Goal: Task Accomplishment & Management: Manage account settings

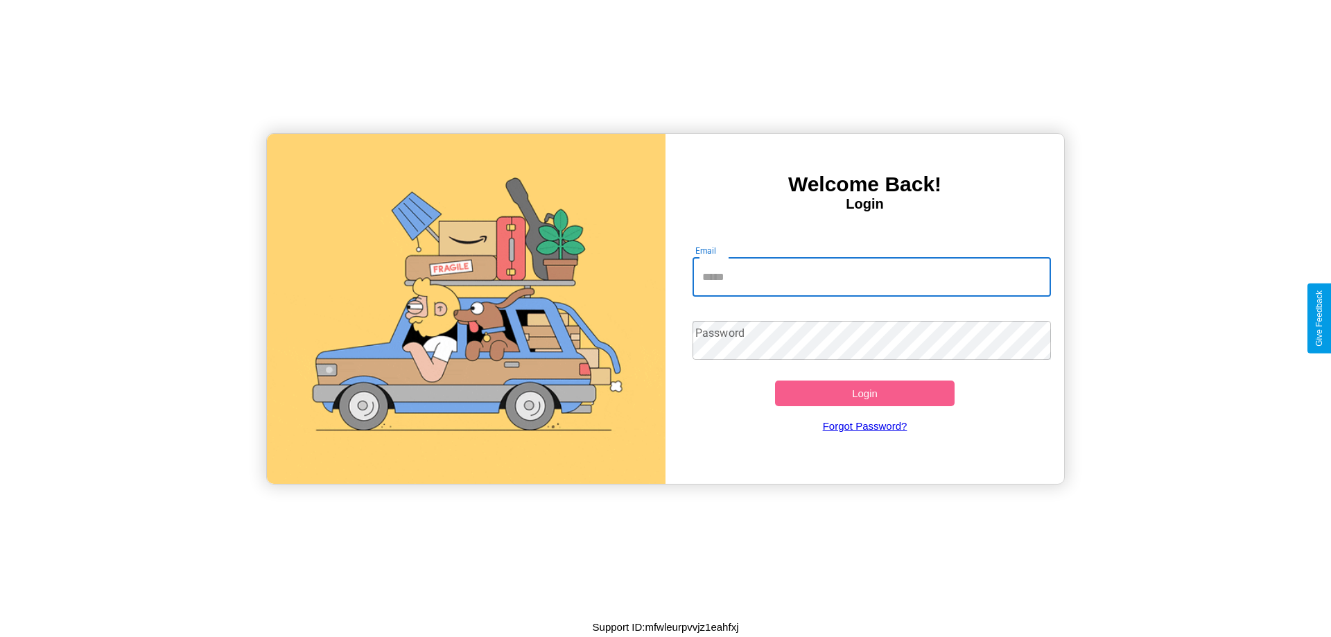
click at [871, 277] on input "Email" at bounding box center [872, 277] width 359 height 39
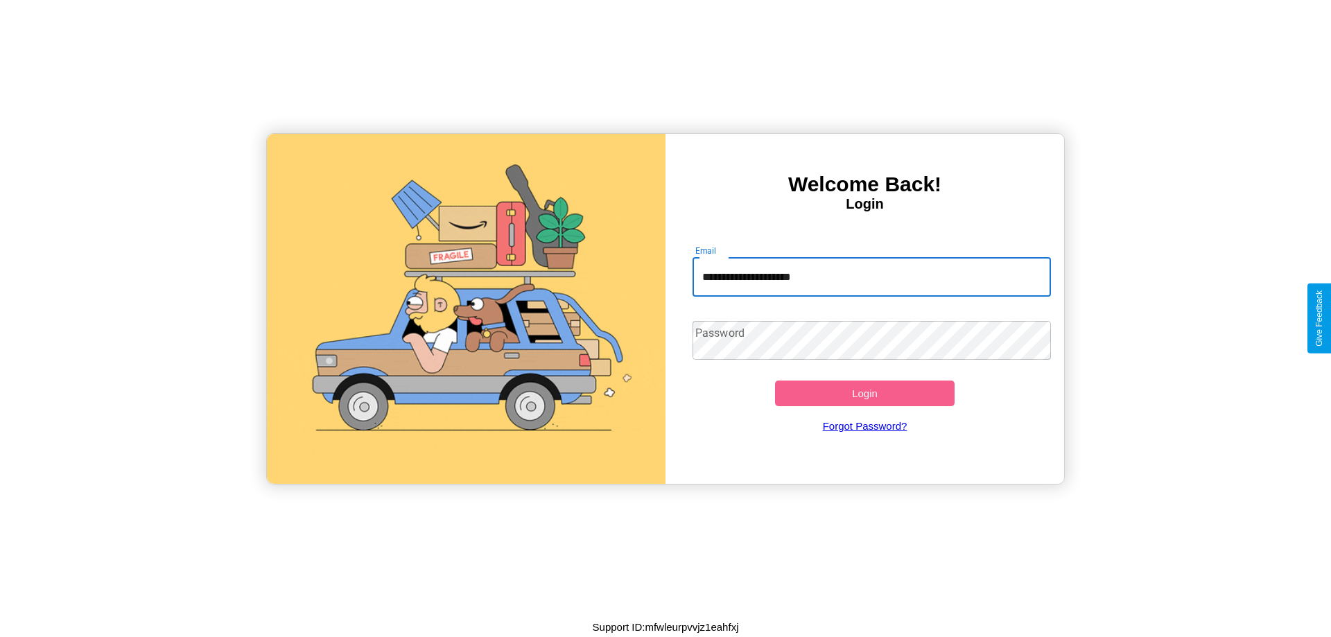
type input "**********"
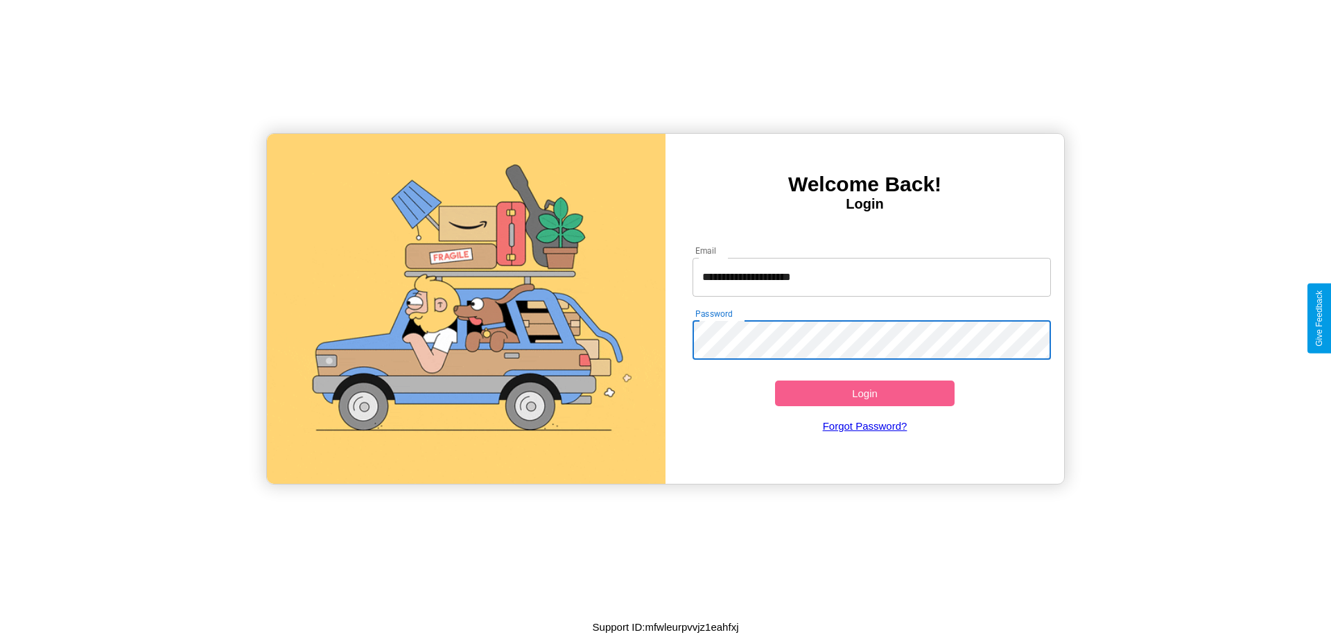
click at [864, 393] on button "Login" at bounding box center [865, 394] width 180 height 26
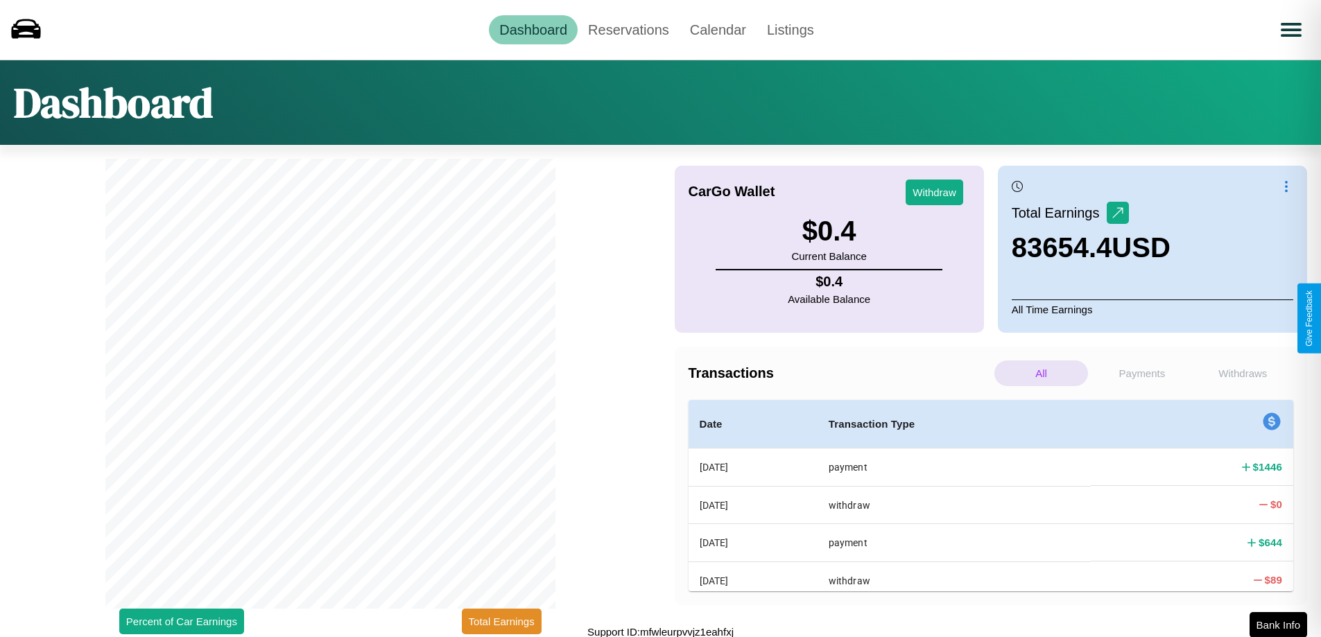
click at [1141, 373] on p "Payments" at bounding box center [1142, 373] width 94 height 26
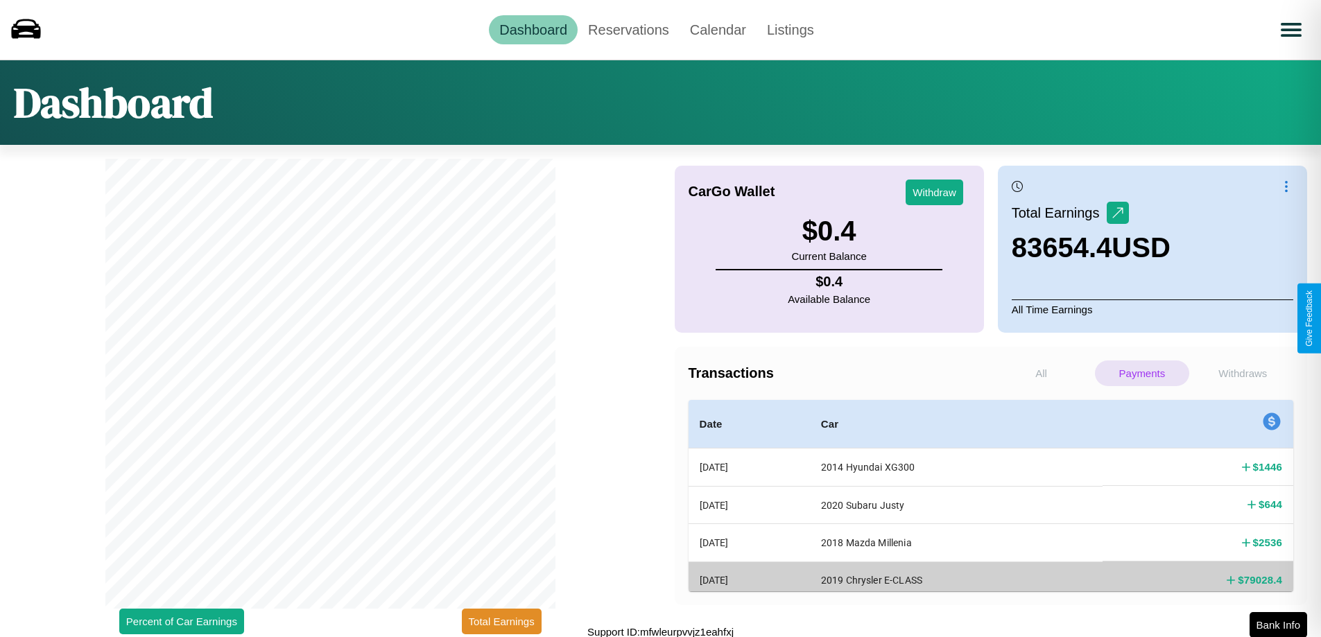
click at [1041, 373] on p "All" at bounding box center [1041, 373] width 94 height 26
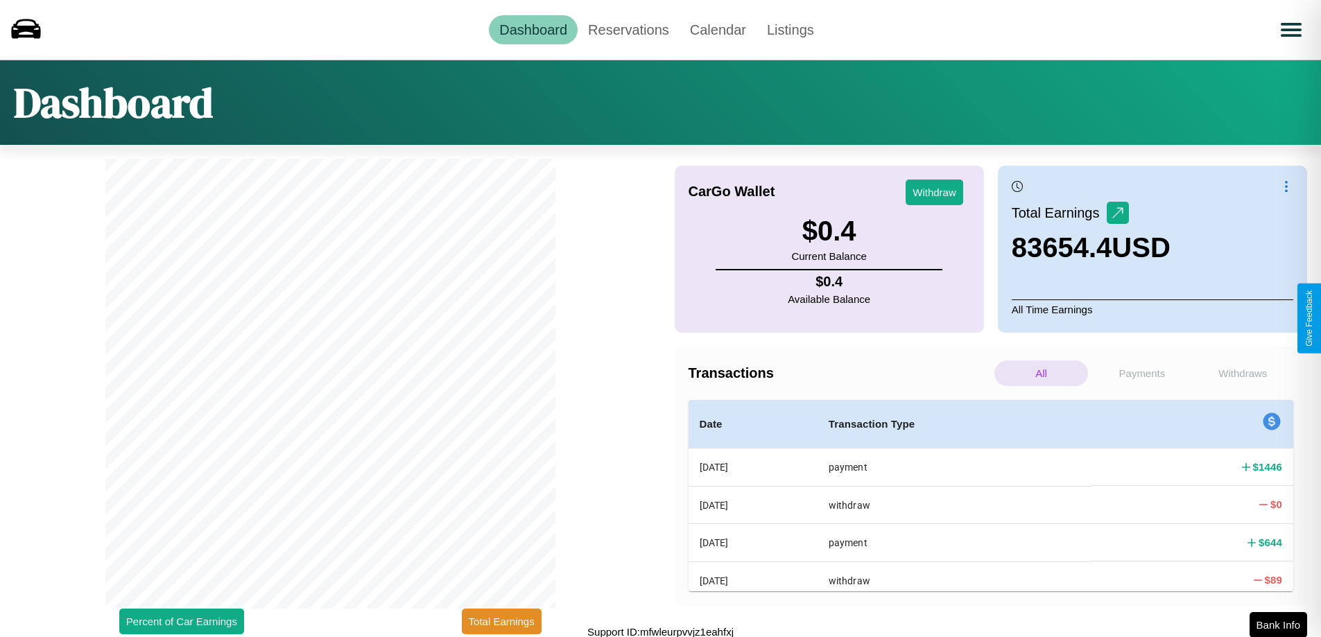
click at [1141, 373] on p "Payments" at bounding box center [1142, 373] width 94 height 26
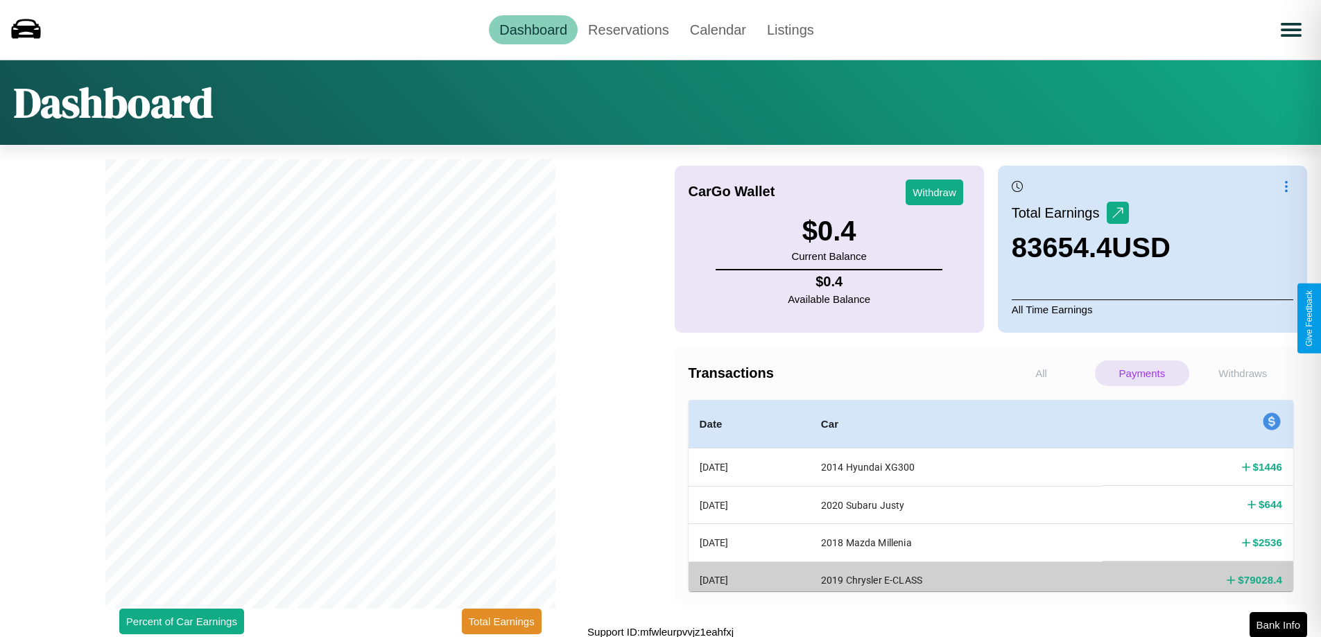
click at [1242, 373] on p "Withdraws" at bounding box center [1243, 373] width 94 height 26
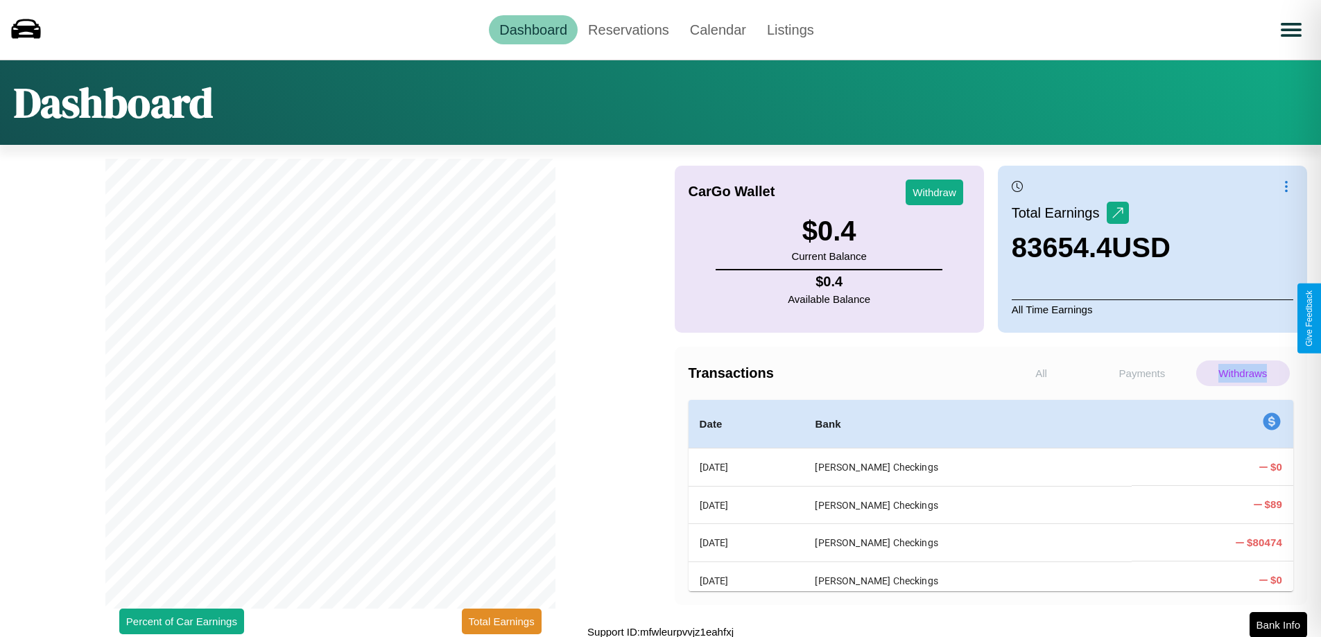
click at [1242, 373] on p "Withdraws" at bounding box center [1243, 373] width 94 height 26
click at [934, 192] on button "Withdraw" at bounding box center [934, 193] width 58 height 26
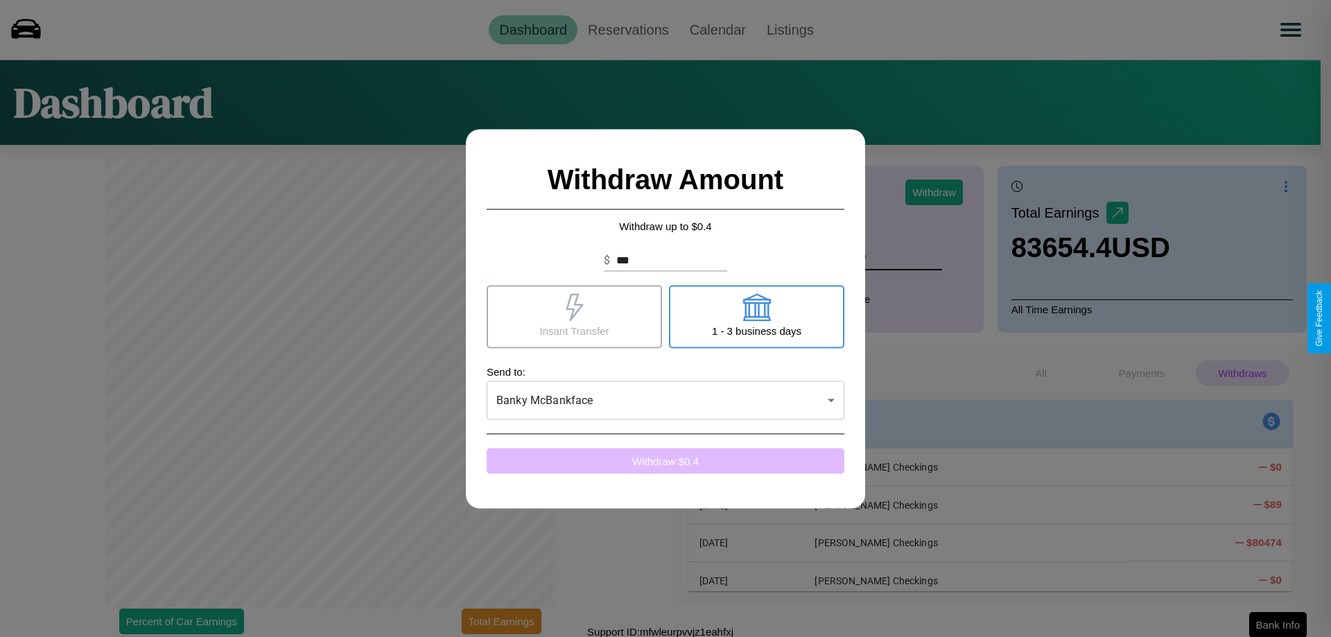
click at [665, 460] on button "Withdraw $ 0.4" at bounding box center [666, 461] width 358 height 26
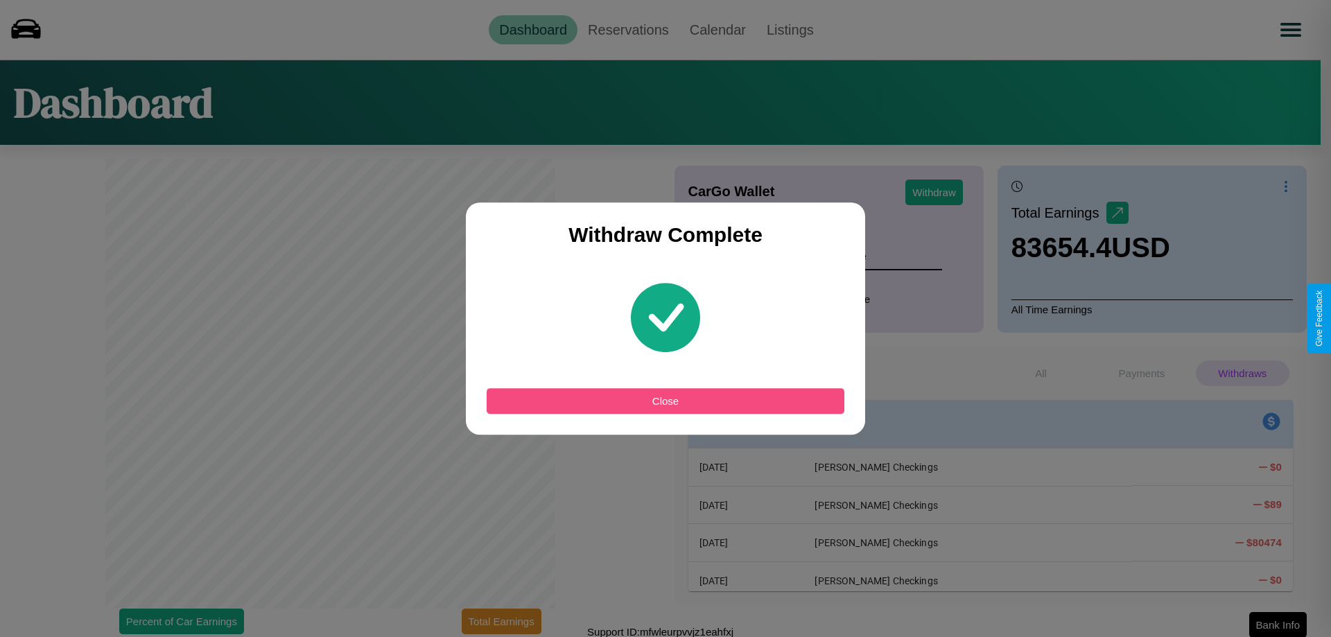
click at [665, 401] on button "Close" at bounding box center [666, 401] width 358 height 26
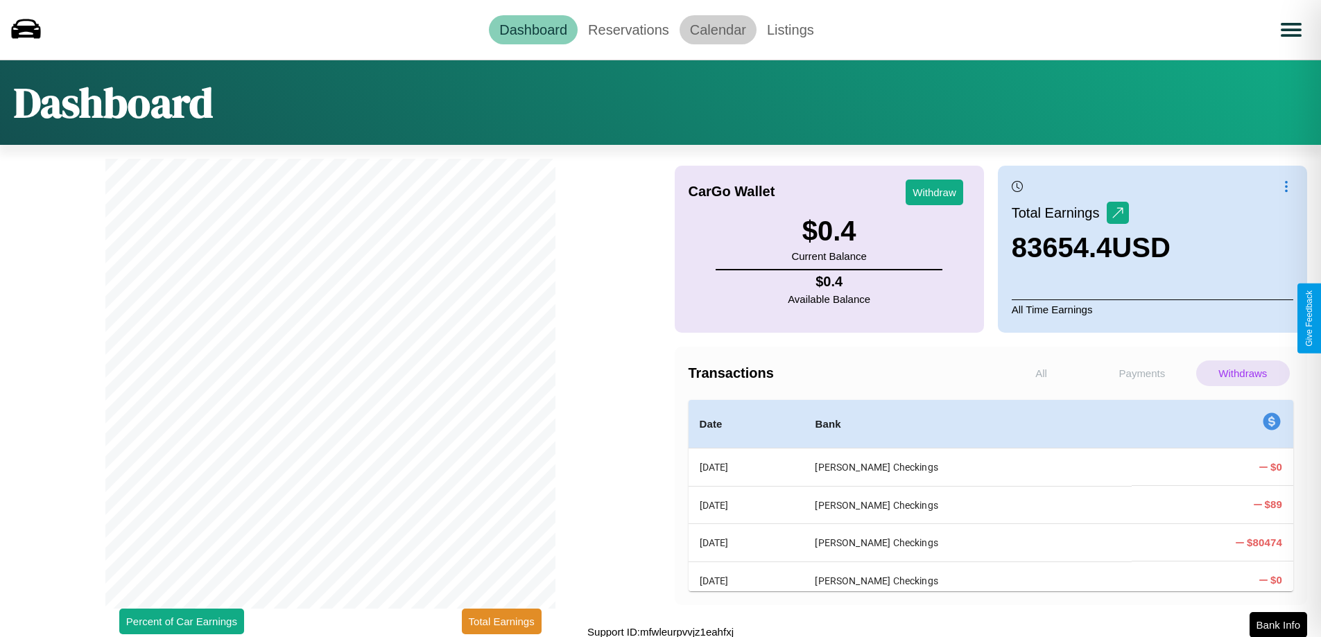
click at [717, 29] on link "Calendar" at bounding box center [717, 29] width 77 height 29
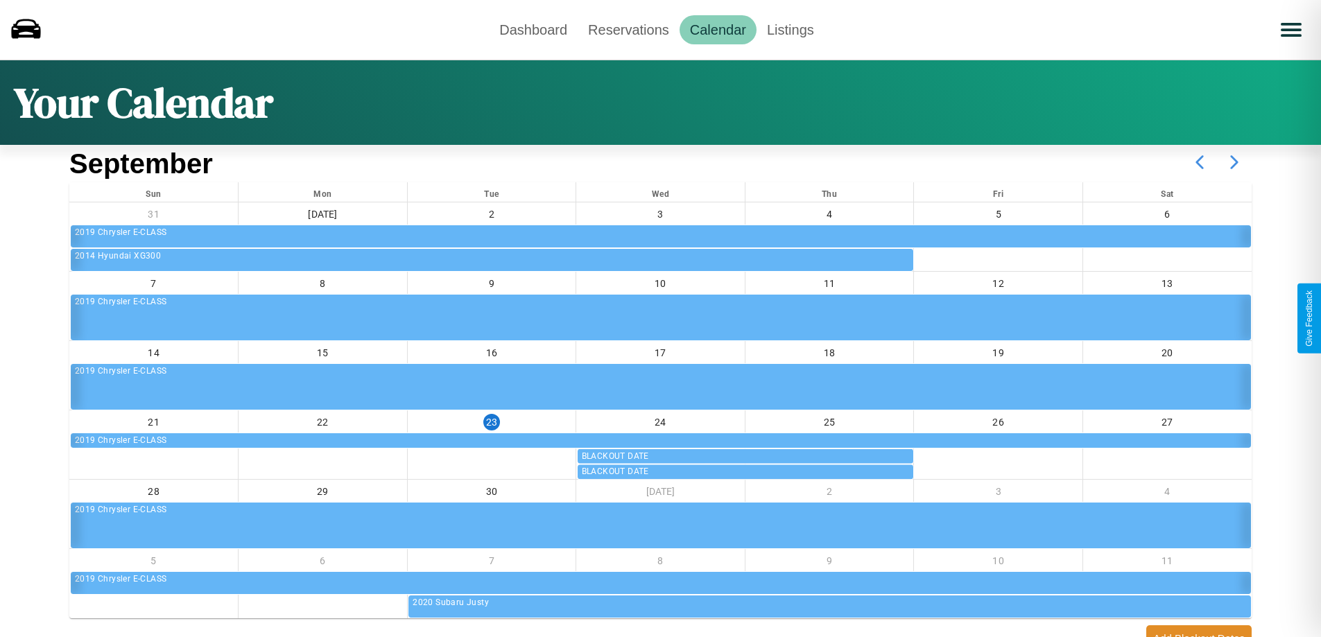
click at [1234, 162] on icon at bounding box center [1234, 162] width 35 height 35
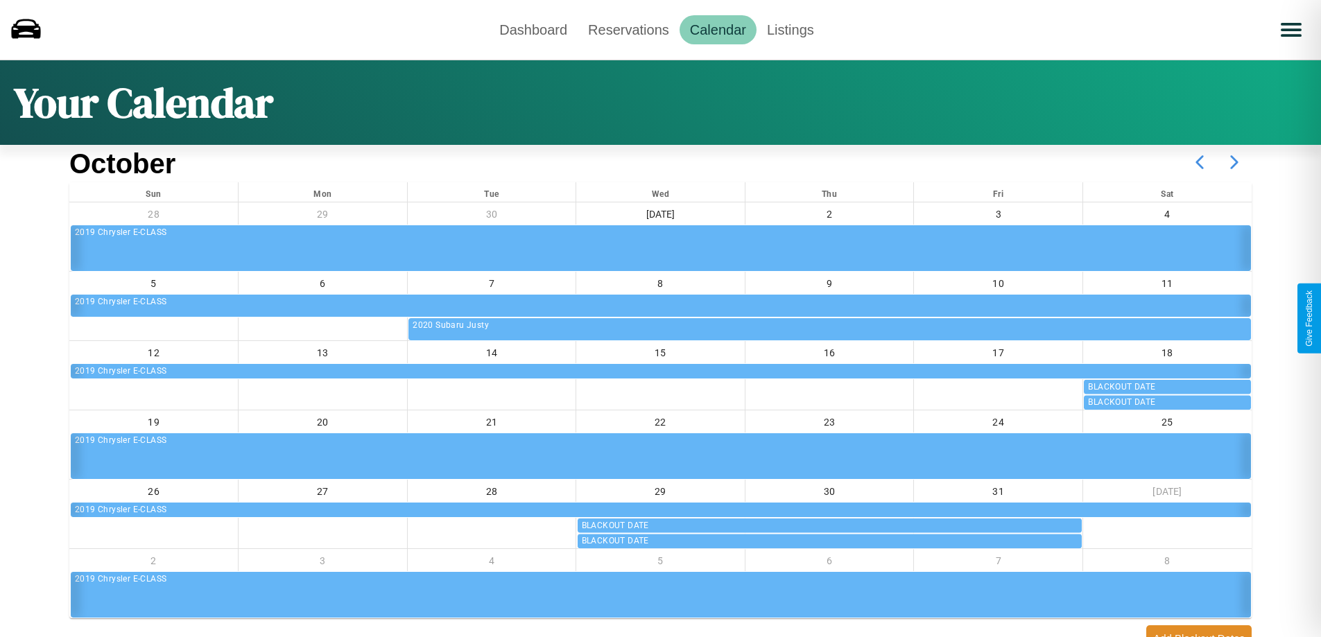
click at [1234, 162] on icon at bounding box center [1234, 162] width 35 height 35
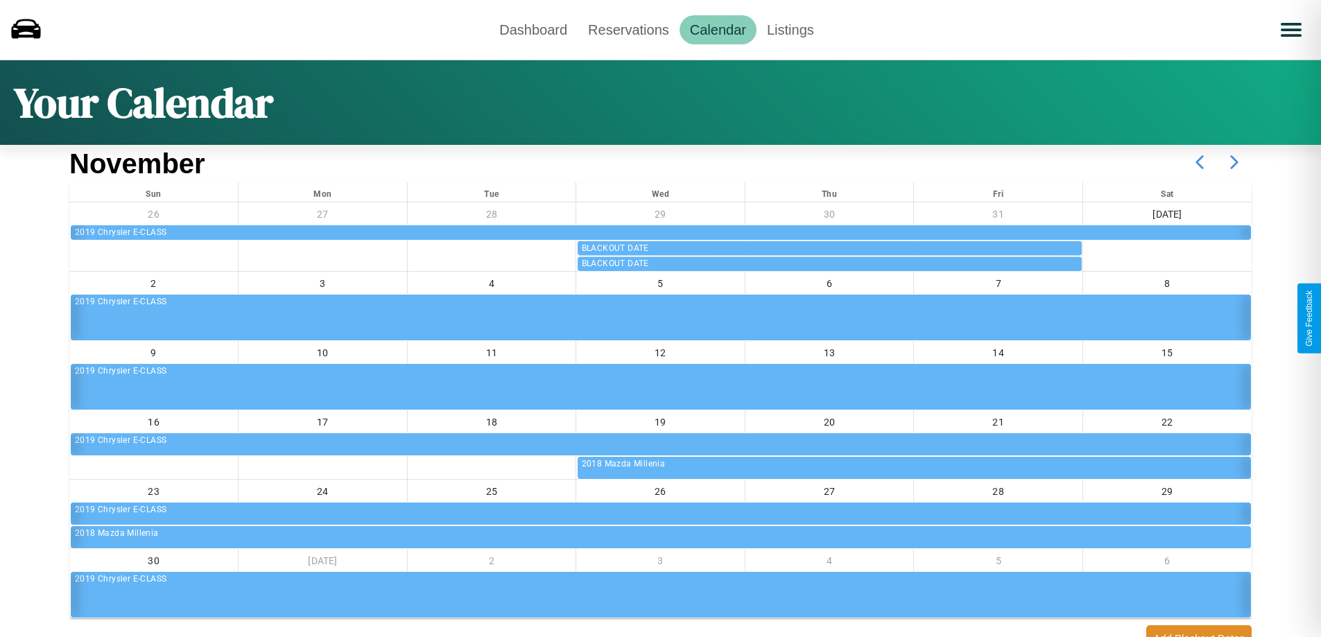
click at [1234, 162] on icon at bounding box center [1234, 162] width 35 height 35
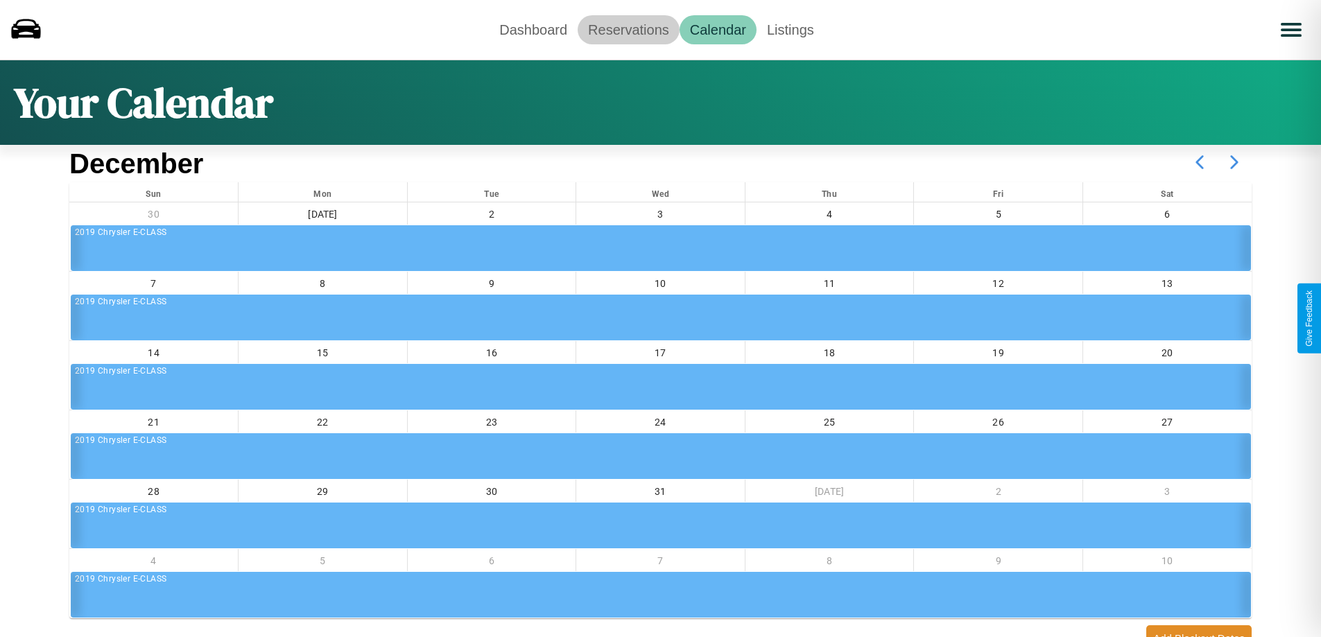
click at [628, 29] on link "Reservations" at bounding box center [628, 29] width 102 height 29
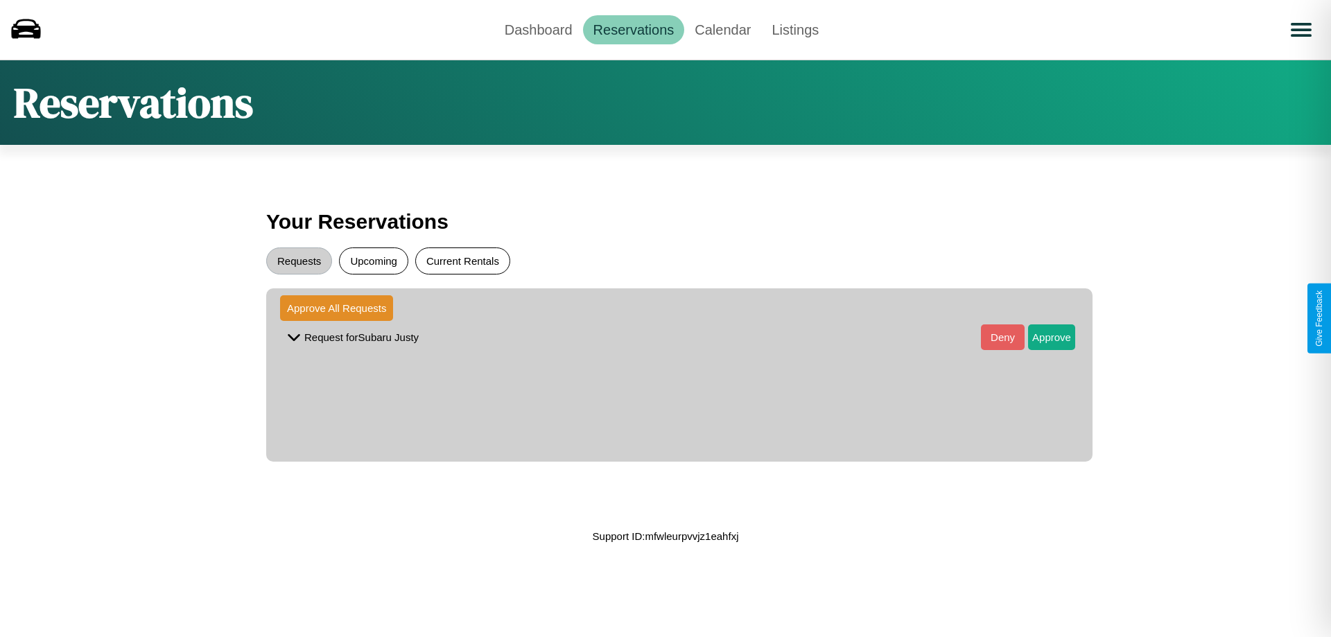
click at [462, 261] on button "Current Rentals" at bounding box center [462, 260] width 95 height 27
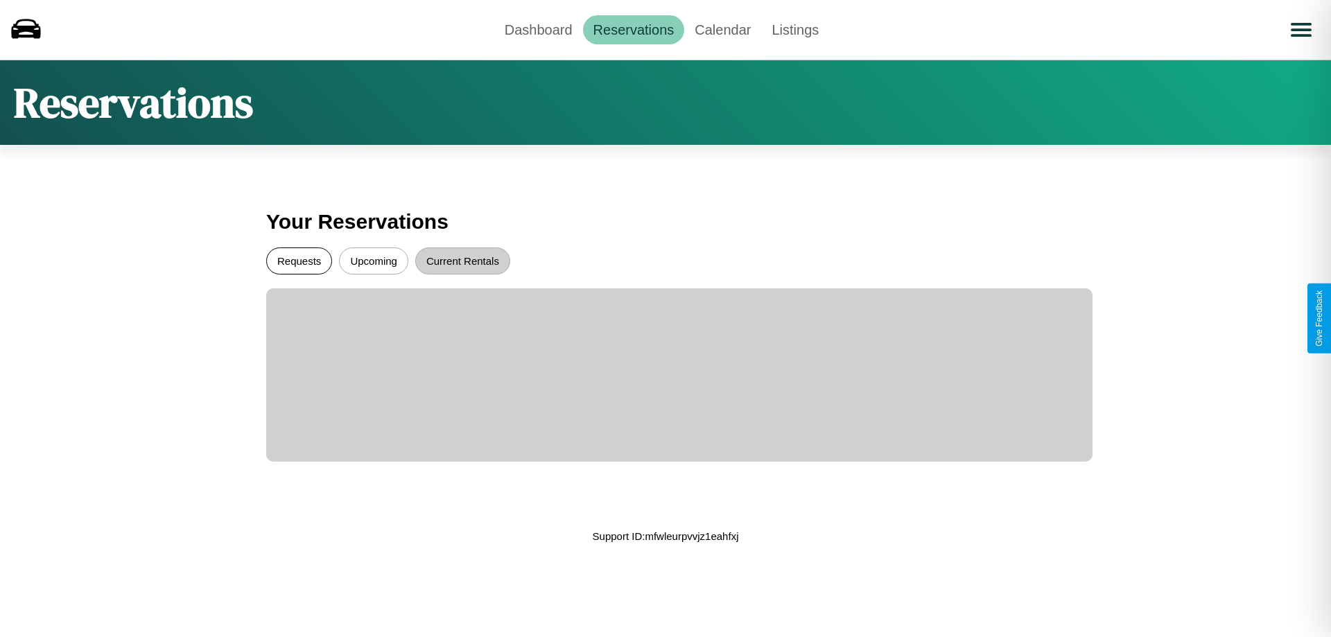
click at [299, 261] on button "Requests" at bounding box center [299, 260] width 66 height 27
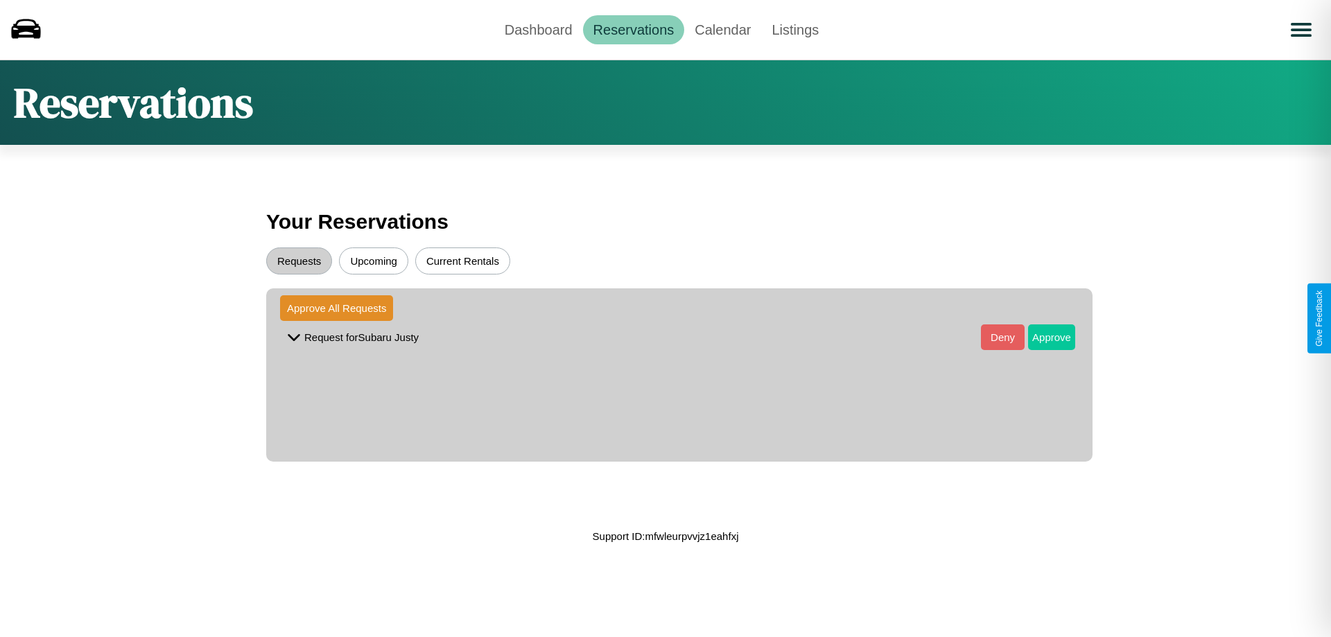
click at [1041, 337] on button "Approve" at bounding box center [1051, 337] width 47 height 26
